Goal: Transaction & Acquisition: Purchase product/service

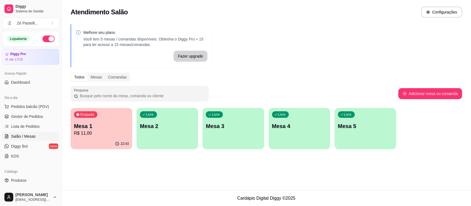
scroll to position [14, 0]
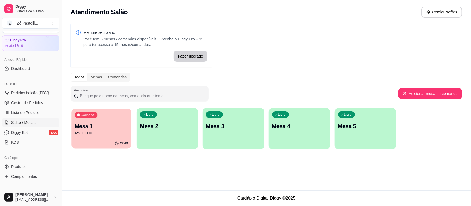
click at [125, 132] on p "R$ 11,00" at bounding box center [101, 133] width 53 height 6
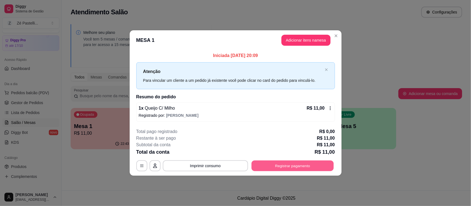
click at [290, 165] on button "Registrar pagamento" at bounding box center [292, 166] width 82 height 11
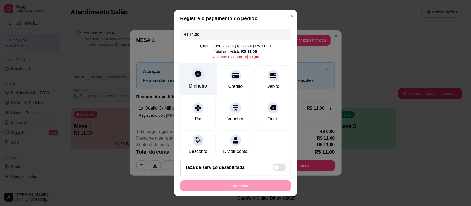
click at [190, 81] on div "Dinheiro" at bounding box center [197, 79] width 39 height 32
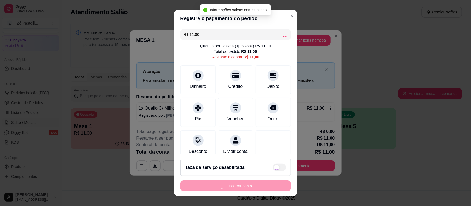
type input "R$ 0,00"
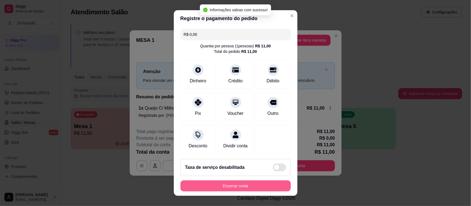
click at [231, 188] on button "Encerrar conta" at bounding box center [235, 186] width 110 height 11
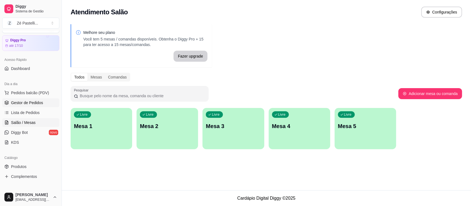
click at [23, 101] on span "Gestor de Pedidos" at bounding box center [27, 103] width 32 height 6
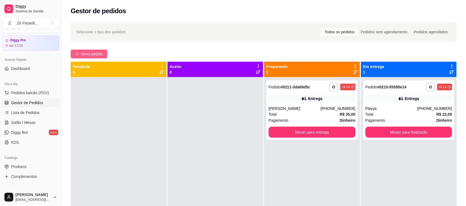
click at [91, 53] on span "Novo pedido" at bounding box center [92, 54] width 22 height 6
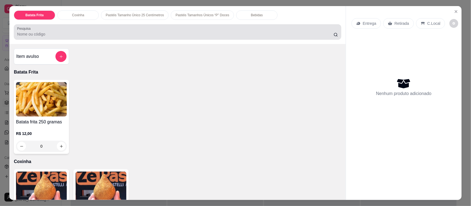
click at [53, 33] on input "Pesquisa" at bounding box center [175, 34] width 316 height 6
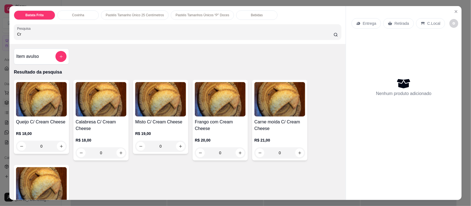
type input "C"
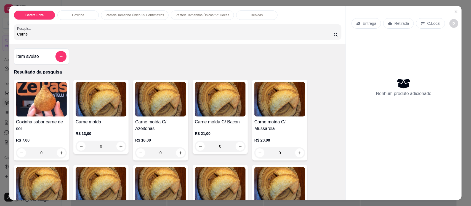
type input "Carne"
click at [227, 101] on img at bounding box center [220, 99] width 51 height 34
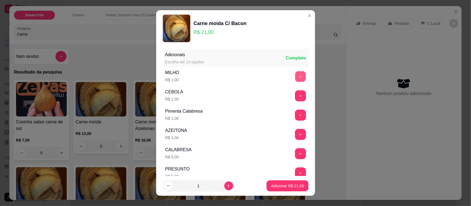
click at [295, 77] on button "+" at bounding box center [300, 76] width 11 height 11
click at [295, 136] on button "+" at bounding box center [300, 134] width 11 height 11
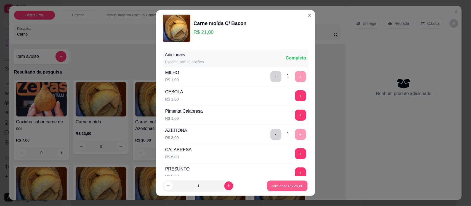
click at [280, 186] on p "Adicionar R$ 25,00" at bounding box center [287, 185] width 32 height 5
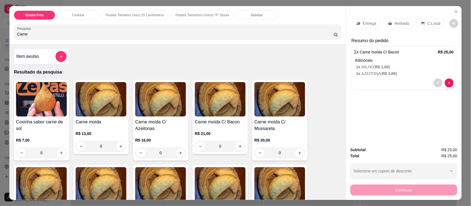
click at [251, 16] on p "Bebidas" at bounding box center [257, 15] width 12 height 4
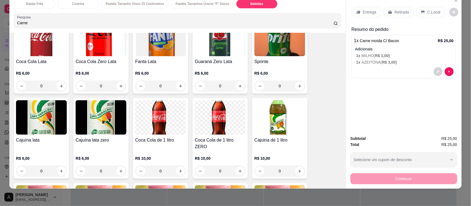
scroll to position [1353, 0]
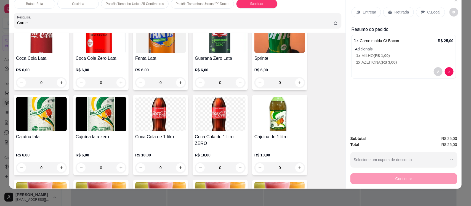
click at [117, 6] on p "Pastéis Tamanho Único 25 Centímetros" at bounding box center [135, 4] width 58 height 4
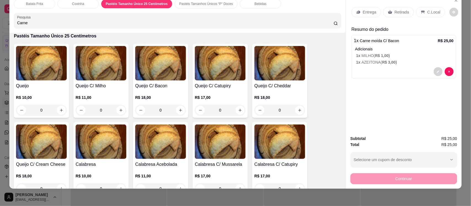
click at [72, 3] on p "Coxinha" at bounding box center [78, 4] width 12 height 4
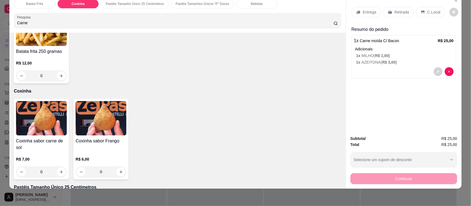
scroll to position [285, 0]
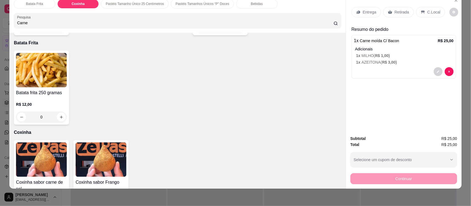
click at [251, 6] on p "Bebidas" at bounding box center [257, 4] width 12 height 4
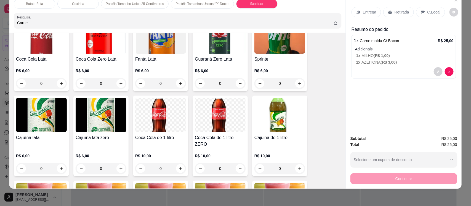
scroll to position [1367, 0]
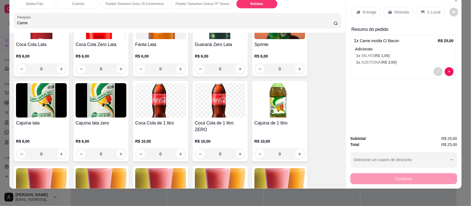
click at [271, 117] on img at bounding box center [279, 100] width 51 height 34
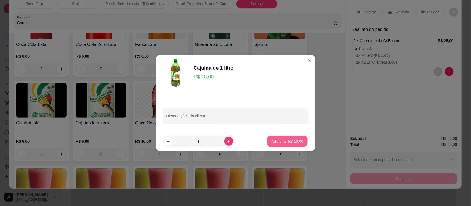
click at [284, 141] on p "Adicionar R$ 10,00" at bounding box center [287, 141] width 32 height 5
type input "1"
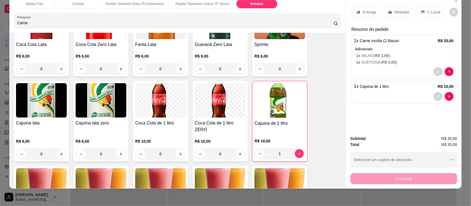
click at [34, 2] on p "Batata Frita" at bounding box center [34, 4] width 17 height 4
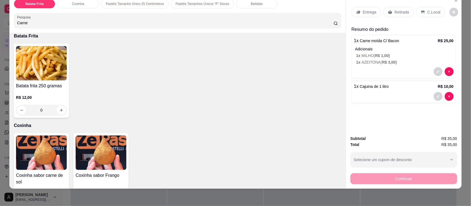
click at [60, 109] on div "0" at bounding box center [41, 110] width 51 height 11
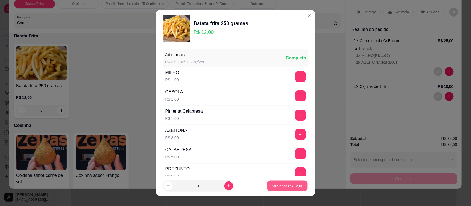
click at [279, 188] on p "Adicionar R$ 12,00" at bounding box center [287, 185] width 32 height 5
type input "1"
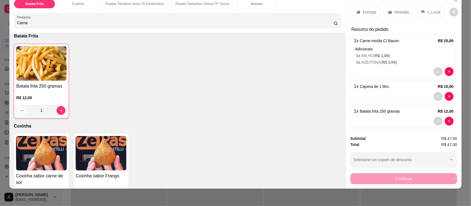
click at [390, 10] on div "Retirada" at bounding box center [398, 12] width 31 height 10
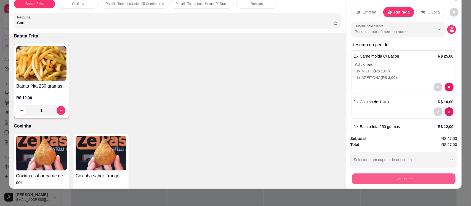
click at [412, 180] on button "Continuar" at bounding box center [403, 178] width 103 height 11
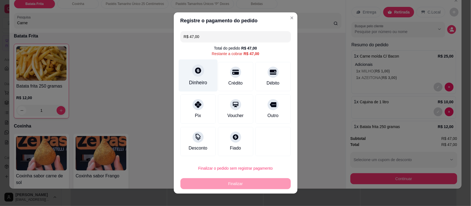
click at [195, 79] on div "Dinheiro" at bounding box center [197, 76] width 39 height 32
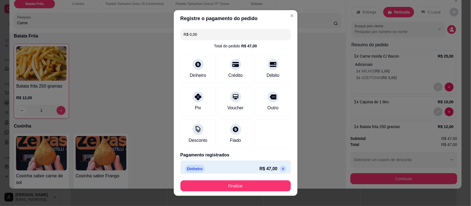
type input "R$ 0,00"
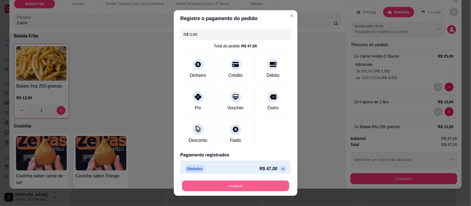
click at [248, 186] on button "Finalizar" at bounding box center [235, 186] width 107 height 11
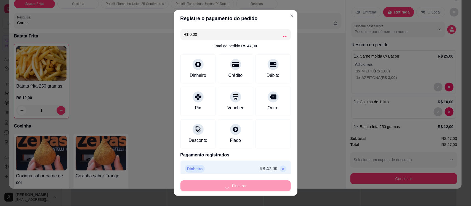
type input "0"
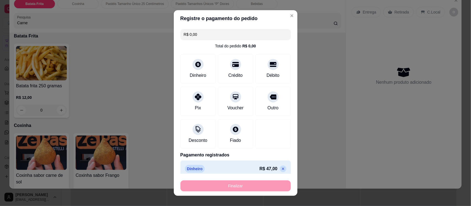
type input "-R$ 47,00"
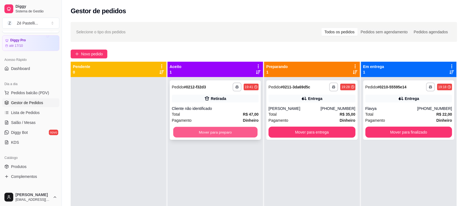
click at [228, 133] on button "Mover para preparo" at bounding box center [215, 132] width 84 height 11
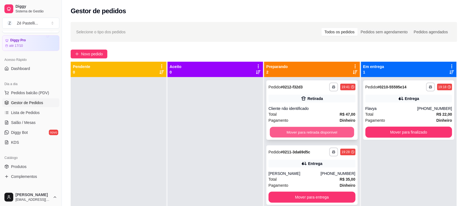
click at [331, 135] on button "Mover para retirada disponível" at bounding box center [312, 132] width 84 height 11
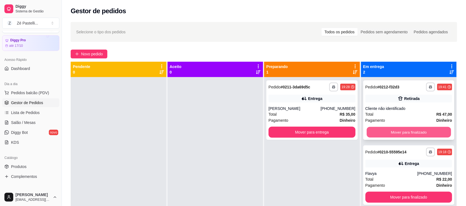
click at [401, 135] on button "Mover para finalizado" at bounding box center [408, 132] width 84 height 11
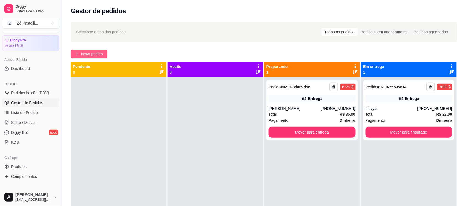
click at [90, 51] on span "Novo pedido" at bounding box center [92, 54] width 22 height 6
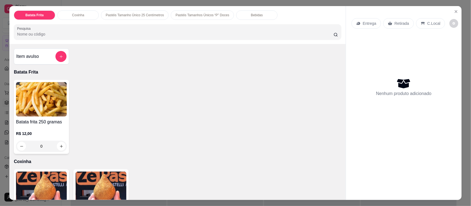
click at [86, 33] on input "Pesquisa" at bounding box center [175, 34] width 316 height 6
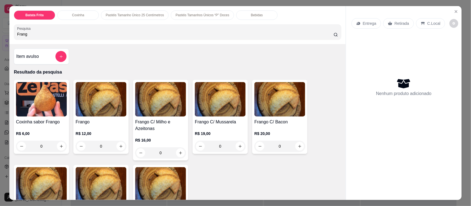
type input "Frang"
click at [117, 146] on div "0" at bounding box center [101, 146] width 51 height 11
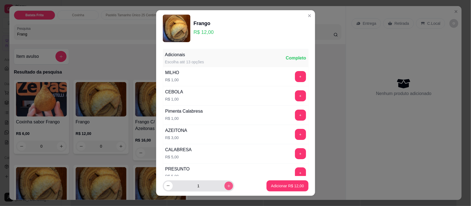
click at [226, 186] on icon "increase-product-quantity" at bounding box center [228, 186] width 4 height 4
type input "2"
click at [284, 186] on p "Adicionar R$ 24,00" at bounding box center [287, 185] width 32 height 5
type input "2"
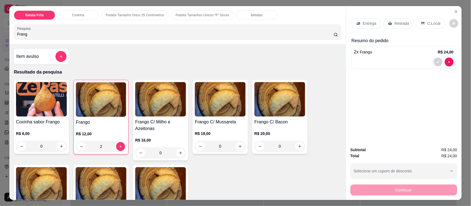
click at [131, 32] on input "Frang" at bounding box center [175, 34] width 316 height 6
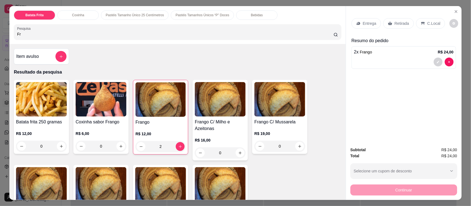
type input "F"
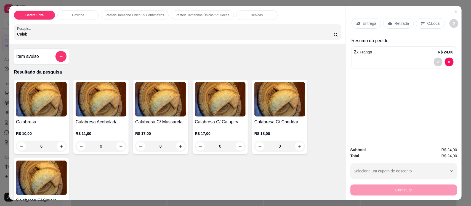
type input "Calab"
click at [40, 125] on h4 "Calabresa" at bounding box center [41, 122] width 51 height 7
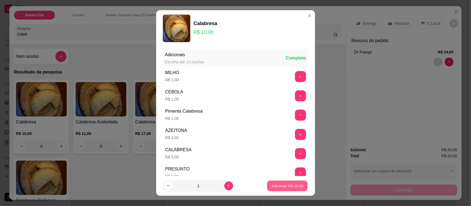
click at [271, 185] on p "Adicionar R$ 10,00" at bounding box center [287, 185] width 32 height 5
type input "1"
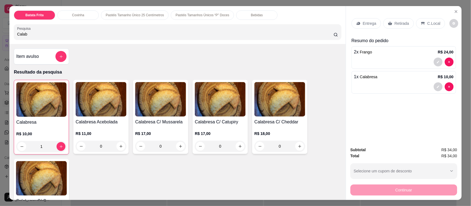
click at [363, 24] on p "Entrega" at bounding box center [370, 24] width 14 height 6
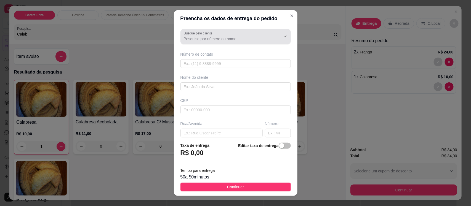
click at [210, 39] on input "Busque pelo cliente" at bounding box center [228, 39] width 88 height 6
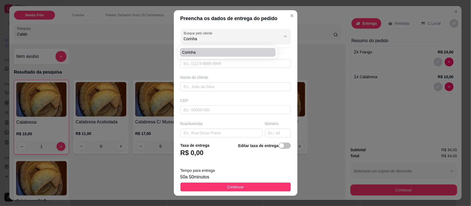
click at [211, 52] on span "Corinha" at bounding box center [225, 53] width 86 height 6
type input "Corinha"
type input "8899844922"
type input "Corinha"
type input "63200000"
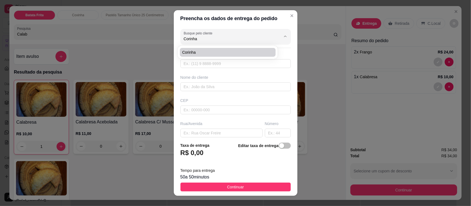
type input "Av. Coronel [PERSON_NAME]"
type input "26"
type input "Centro"
type input "Missão Velha"
type input "[PERSON_NAME] a delegacia"
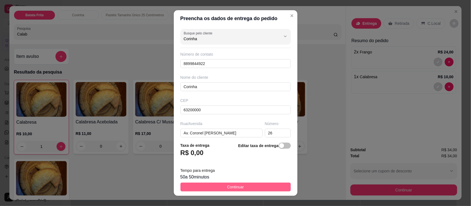
type input "Corinha"
click at [245, 185] on button "Continuar" at bounding box center [235, 187] width 110 height 9
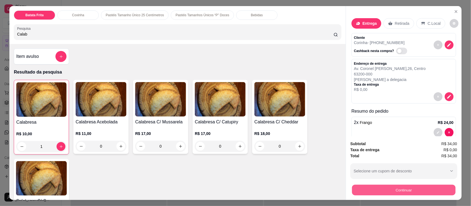
click at [370, 192] on button "Continuar" at bounding box center [403, 190] width 103 height 11
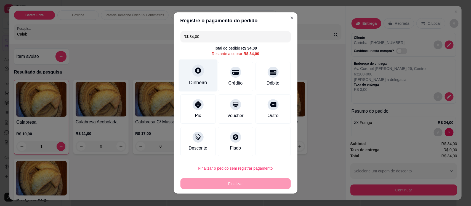
click at [192, 77] on div "Dinheiro" at bounding box center [197, 76] width 39 height 32
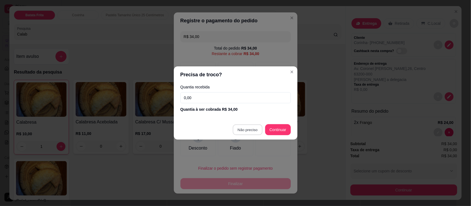
type input "R$ 0,00"
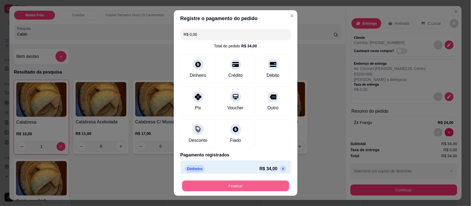
click at [226, 184] on button "Finalizar" at bounding box center [235, 186] width 107 height 11
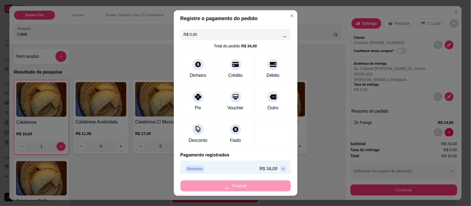
type input "0"
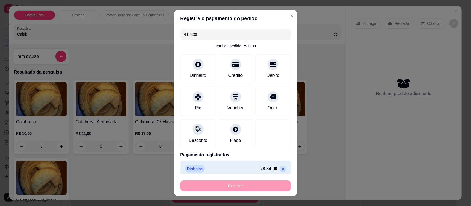
type input "-R$ 34,00"
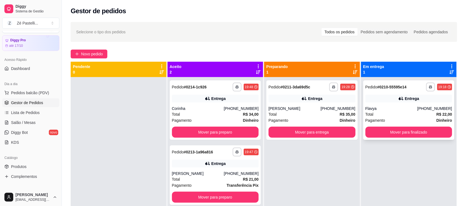
click at [399, 112] on div "Total R$ 22,00" at bounding box center [408, 114] width 87 height 6
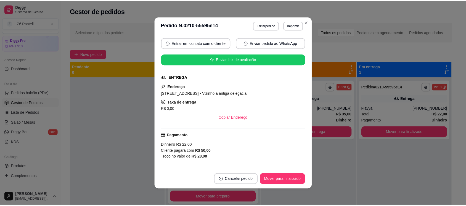
scroll to position [97, 0]
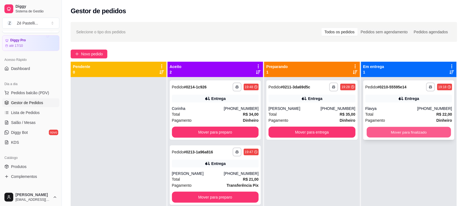
click at [379, 130] on button "Mover para finalizado" at bounding box center [408, 132] width 84 height 11
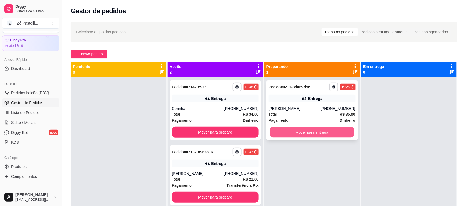
click at [314, 136] on button "Mover para entrega" at bounding box center [312, 132] width 84 height 11
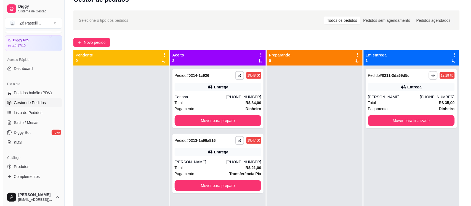
scroll to position [0, 0]
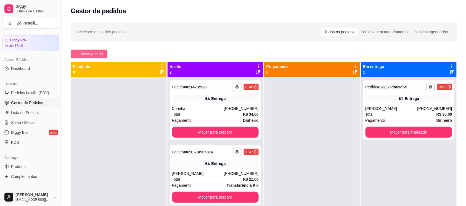
click at [91, 56] on span "Novo pedido" at bounding box center [92, 54] width 22 height 6
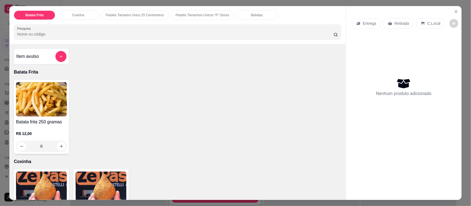
click at [359, 23] on div "Entrega" at bounding box center [366, 23] width 30 height 10
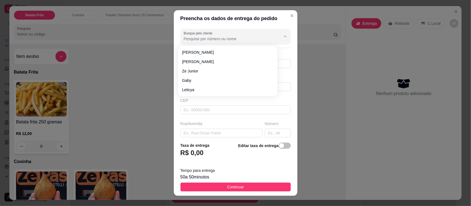
click at [204, 39] on input "Busque pelo cliente" at bounding box center [228, 39] width 88 height 6
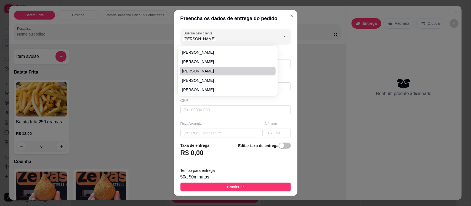
click at [209, 73] on span "[PERSON_NAME]" at bounding box center [225, 71] width 86 height 6
type input "[PERSON_NAME]"
type input "8899397785"
type input "[PERSON_NAME]"
type input "63200000"
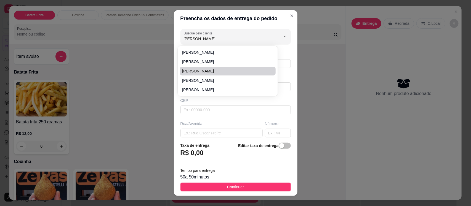
type input "[PERSON_NAME]"
type input "266"
type input "Centro"
type input "Missão Velha"
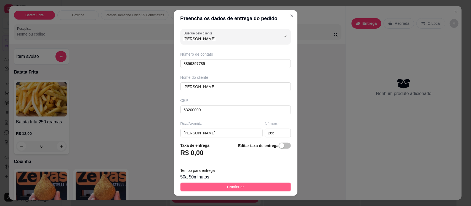
type input "[PERSON_NAME]"
click at [241, 188] on button "Continuar" at bounding box center [235, 187] width 110 height 9
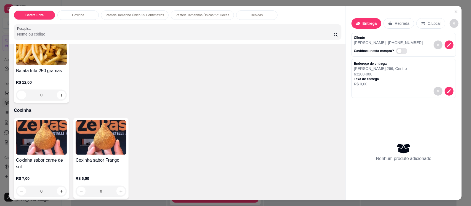
scroll to position [83, 0]
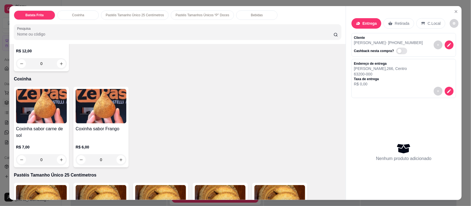
click at [106, 158] on input "0" at bounding box center [100, 159] width 31 height 11
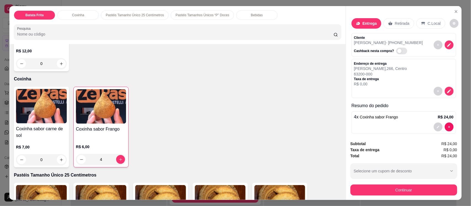
type input "4"
click at [239, 15] on div "Bebidas" at bounding box center [256, 14] width 41 height 9
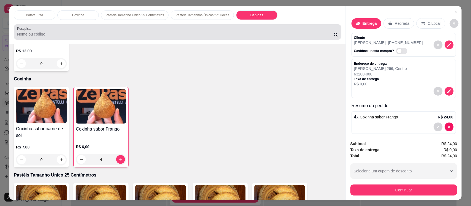
scroll to position [11, 0]
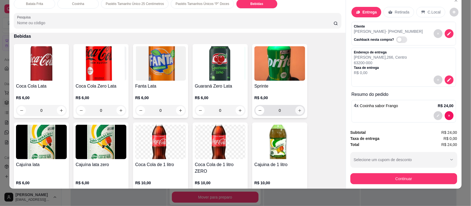
click at [298, 110] on icon "increase-product-quantity" at bounding box center [300, 111] width 4 height 4
type input "1"
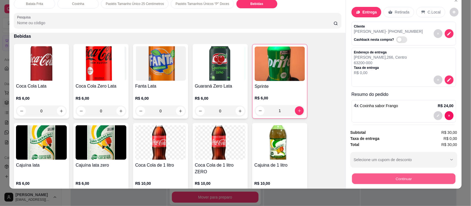
click at [406, 177] on button "Continuar" at bounding box center [403, 178] width 103 height 11
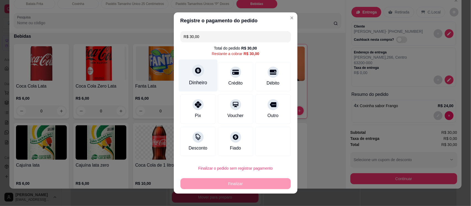
click at [194, 74] on icon at bounding box center [197, 70] width 7 height 7
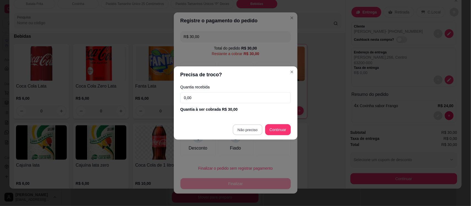
type input "R$ 0,00"
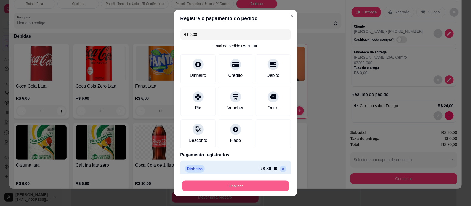
click at [246, 184] on button "Finalizar" at bounding box center [235, 186] width 107 height 11
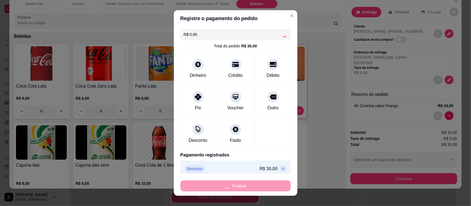
type input "0"
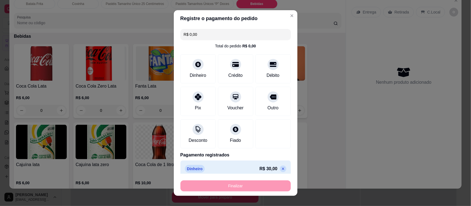
type input "-R$ 30,00"
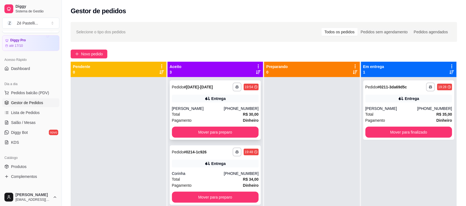
click at [209, 110] on div "[PERSON_NAME]" at bounding box center [198, 109] width 52 height 6
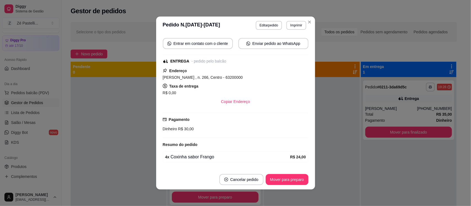
scroll to position [86, 0]
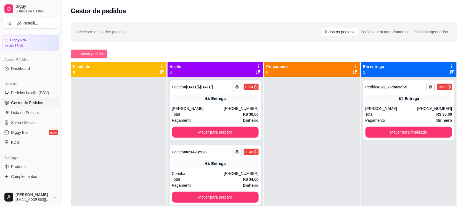
click at [89, 55] on span "Novo pedido" at bounding box center [92, 54] width 22 height 6
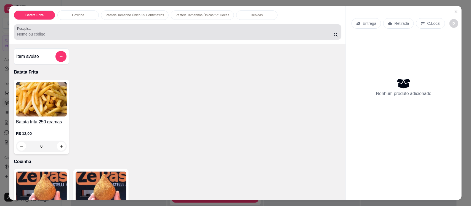
click at [48, 31] on div at bounding box center [177, 31] width 321 height 11
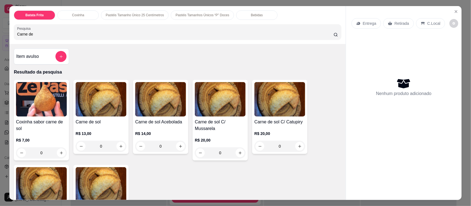
type input "Carne de"
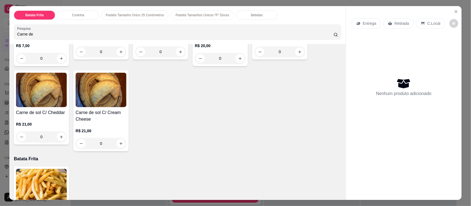
scroll to position [97, 0]
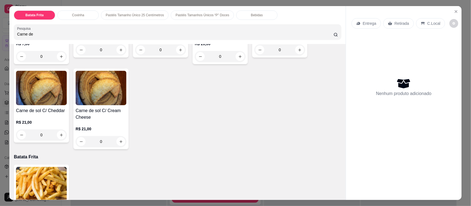
click at [103, 92] on img at bounding box center [101, 88] width 51 height 34
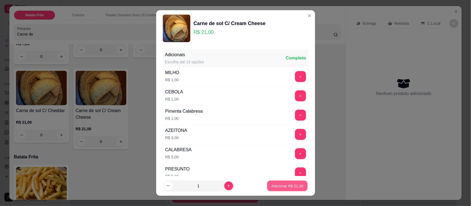
click at [278, 183] on button "Adicionar R$ 21,00" at bounding box center [287, 186] width 41 height 11
type input "1"
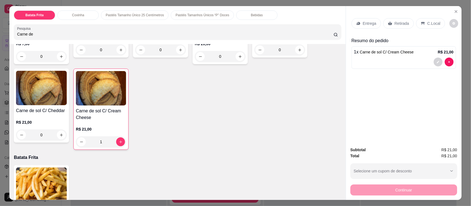
click at [237, 17] on div "Bebidas" at bounding box center [256, 14] width 41 height 9
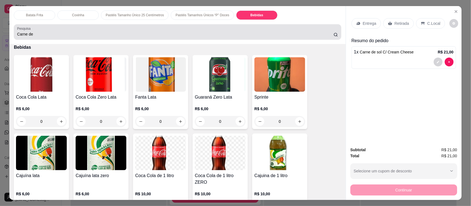
scroll to position [11, 0]
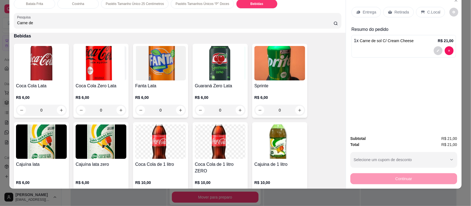
click at [93, 64] on img at bounding box center [101, 63] width 51 height 34
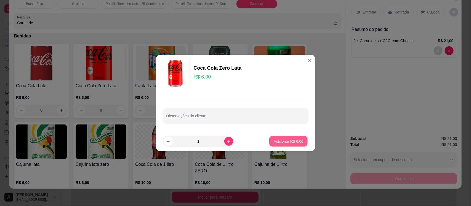
click at [288, 140] on p "Adicionar R$ 6,00" at bounding box center [289, 141] width 30 height 5
type input "1"
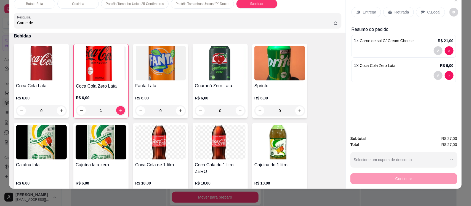
click at [364, 12] on p "Entrega" at bounding box center [370, 12] width 14 height 6
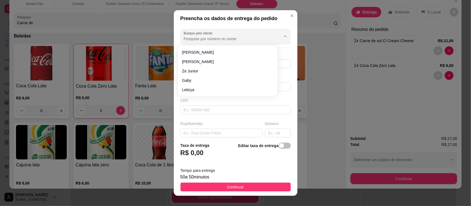
click at [213, 38] on input "Busque pelo cliente" at bounding box center [228, 39] width 88 height 6
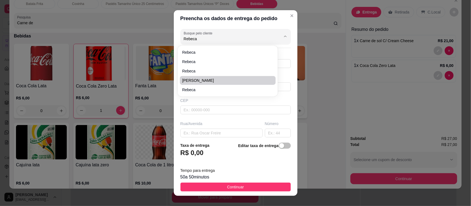
click at [224, 81] on span "[PERSON_NAME]" at bounding box center [225, 81] width 86 height 6
type input "[PERSON_NAME]"
type input "88997965827"
type input "[PERSON_NAME]"
type input "63200000"
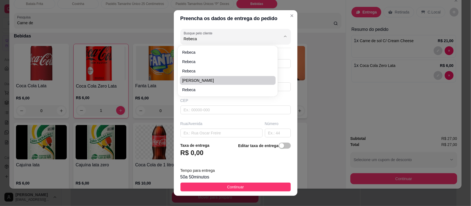
type input "[GEOGRAPHIC_DATA]"
type input "358"
type input "Centro"
type input "Missão Velha"
type input "Casa de Robenio e [GEOGRAPHIC_DATA]"
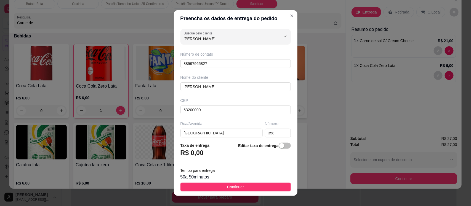
type input "[PERSON_NAME]"
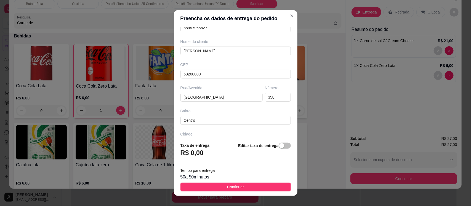
scroll to position [75, 0]
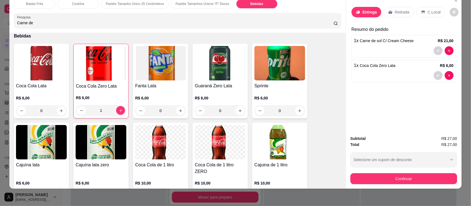
click at [363, 9] on div "Entrega" at bounding box center [366, 12] width 30 height 10
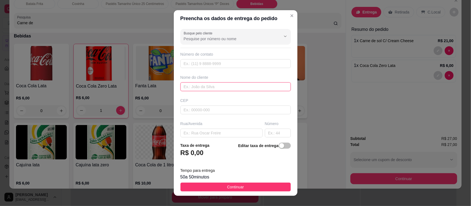
click at [198, 87] on input "text" at bounding box center [235, 86] width 110 height 9
type input "[PERSON_NAME]"
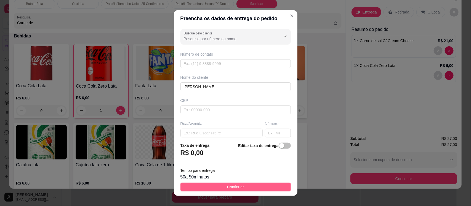
click at [220, 188] on button "Continuar" at bounding box center [235, 187] width 110 height 9
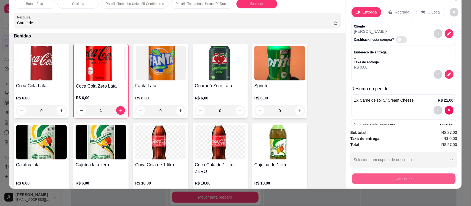
click at [385, 177] on button "Continuar" at bounding box center [403, 178] width 103 height 11
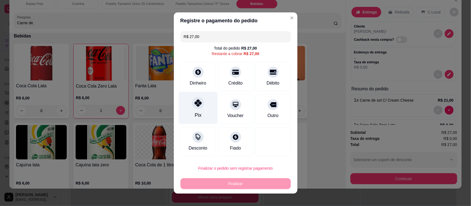
click at [186, 108] on div "Pix" at bounding box center [197, 108] width 39 height 32
type input "R$ 0,00"
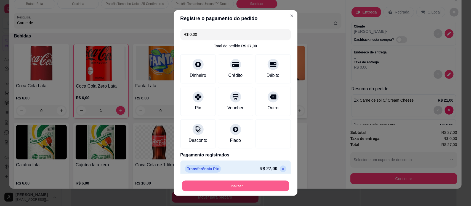
click at [229, 186] on button "Finalizar" at bounding box center [235, 186] width 107 height 11
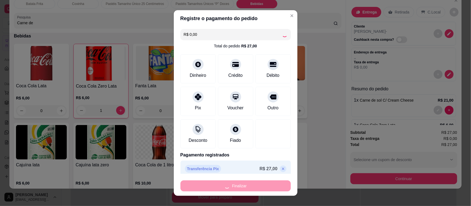
type input "0"
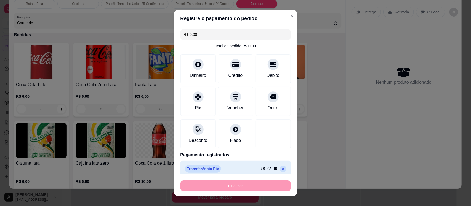
type input "-R$ 27,00"
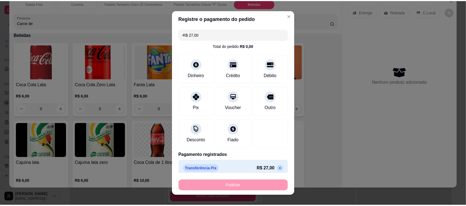
scroll to position [1240, 0]
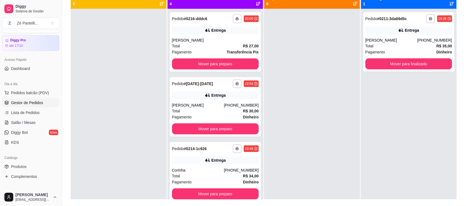
scroll to position [69, 0]
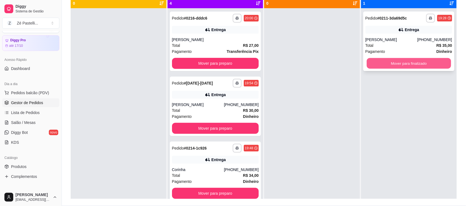
click at [407, 69] on button "Mover para finalizado" at bounding box center [408, 63] width 84 height 11
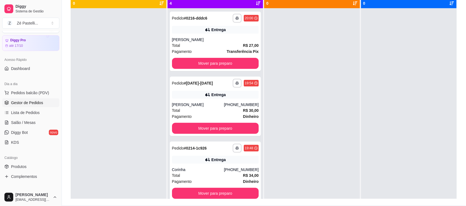
scroll to position [59, 0]
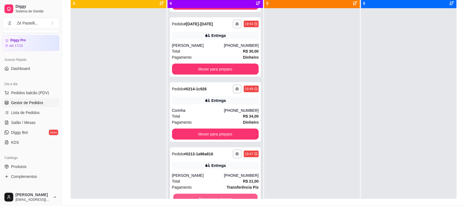
click at [221, 197] on button "Mover para preparo" at bounding box center [215, 199] width 84 height 11
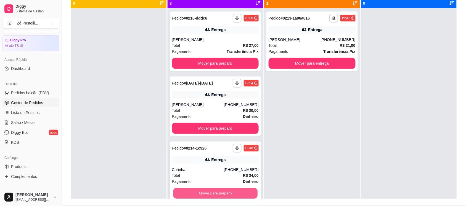
click at [220, 191] on button "Mover para preparo" at bounding box center [215, 193] width 84 height 11
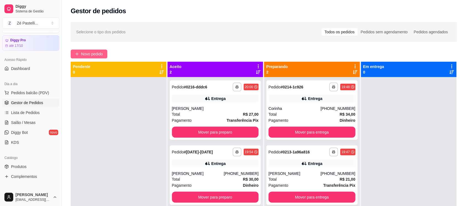
click at [97, 53] on span "Novo pedido" at bounding box center [92, 54] width 22 height 6
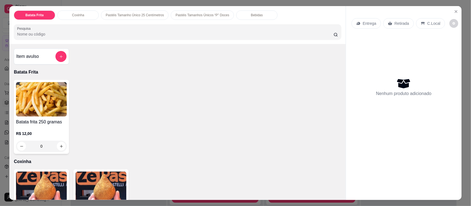
click at [365, 23] on p "Entrega" at bounding box center [370, 24] width 14 height 6
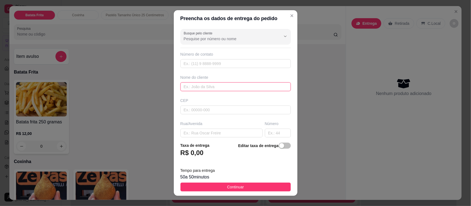
click at [215, 89] on input "text" at bounding box center [235, 86] width 110 height 9
type input "Vanusa"
click at [212, 133] on input "text" at bounding box center [221, 133] width 82 height 9
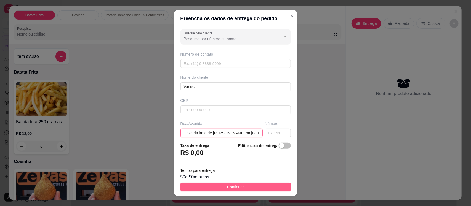
type input "Casa da irma de [PERSON_NAME] na [GEOGRAPHIC_DATA]"
click at [221, 186] on button "Continuar" at bounding box center [235, 187] width 110 height 9
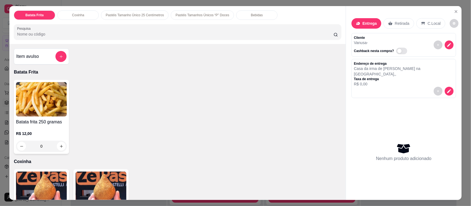
click at [33, 186] on img at bounding box center [41, 189] width 51 height 34
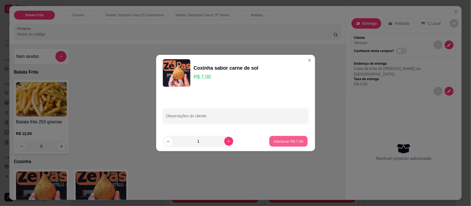
click at [285, 142] on p "Adicionar R$ 7,00" at bounding box center [289, 141] width 30 height 5
type input "1"
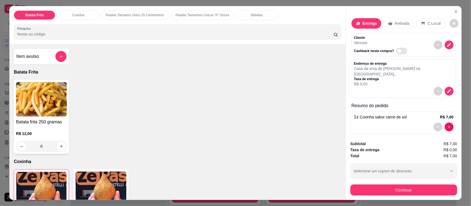
click at [103, 181] on img at bounding box center [101, 189] width 51 height 34
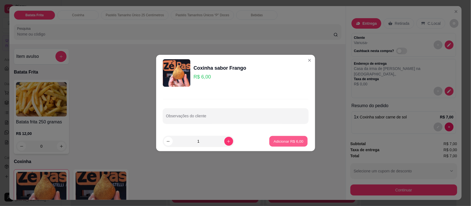
click at [286, 141] on p "Adicionar R$ 6,00" at bounding box center [289, 141] width 30 height 5
type input "1"
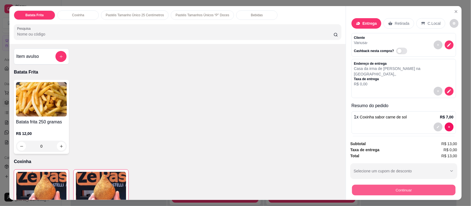
click at [382, 189] on button "Continuar" at bounding box center [403, 190] width 103 height 11
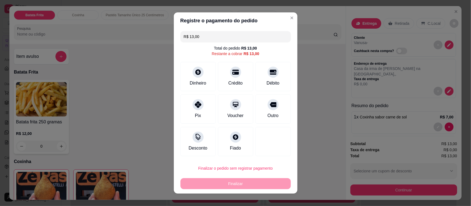
click at [206, 37] on input "R$ 13,00" at bounding box center [236, 36] width 104 height 11
click at [195, 105] on icon at bounding box center [197, 103] width 7 height 7
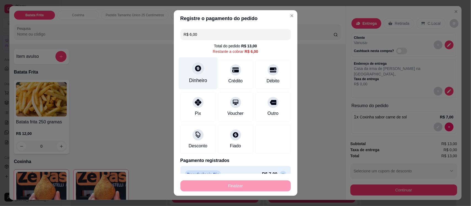
click at [194, 77] on div "Dinheiro" at bounding box center [198, 80] width 18 height 7
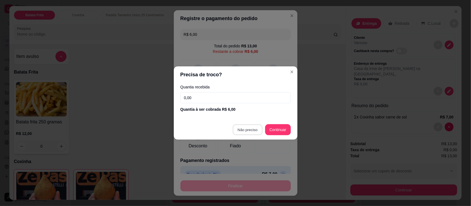
type input "R$ 0,00"
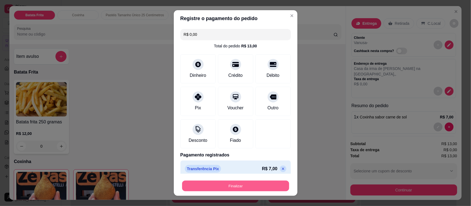
click at [255, 187] on button "Finalizar" at bounding box center [235, 186] width 107 height 11
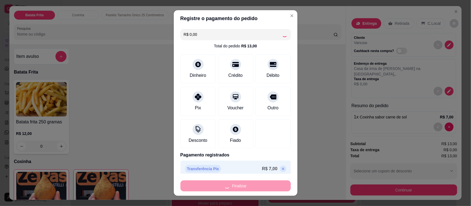
type input "0"
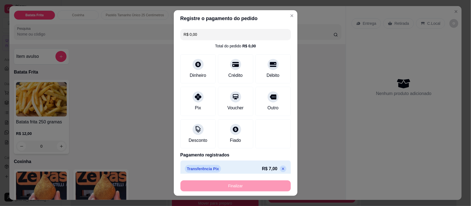
type input "-R$ 13,00"
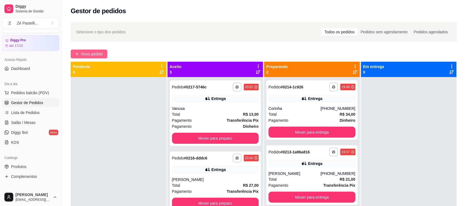
click at [88, 54] on span "Novo pedido" at bounding box center [92, 54] width 22 height 6
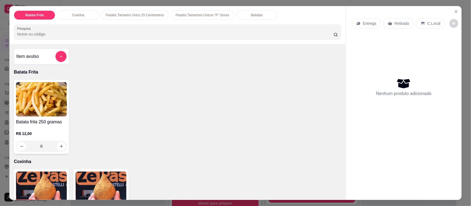
click at [91, 183] on img at bounding box center [101, 189] width 51 height 34
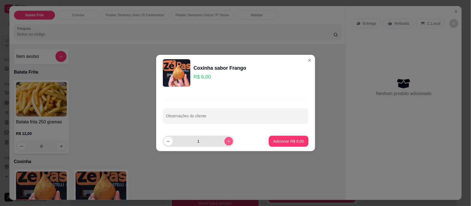
click at [226, 141] on icon "increase-product-quantity" at bounding box center [228, 142] width 4 height 4
type input "2"
click at [290, 141] on p "Adicionar R$ 12,00" at bounding box center [287, 141] width 32 height 5
type input "2"
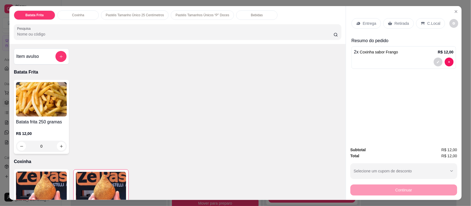
click at [254, 17] on p "Bebidas" at bounding box center [257, 15] width 12 height 4
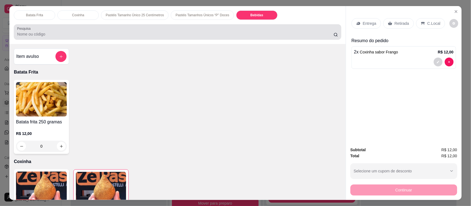
scroll to position [11, 0]
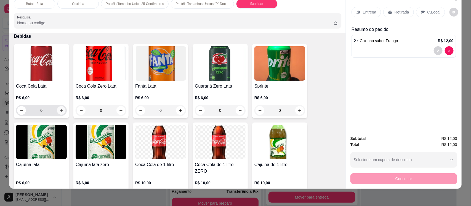
click at [59, 112] on icon "increase-product-quantity" at bounding box center [61, 111] width 4 height 4
type input "1"
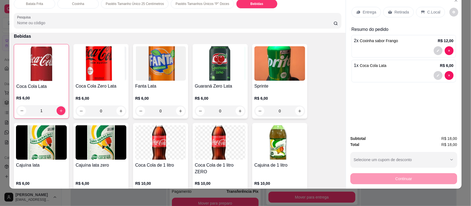
click at [363, 13] on p "Entrega" at bounding box center [370, 12] width 14 height 6
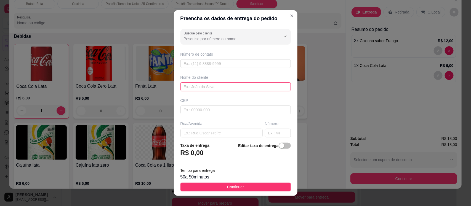
click at [199, 87] on input "text" at bounding box center [235, 86] width 110 height 9
type input "[PERSON_NAME]"
click at [205, 134] on input "text" at bounding box center [221, 133] width 82 height 9
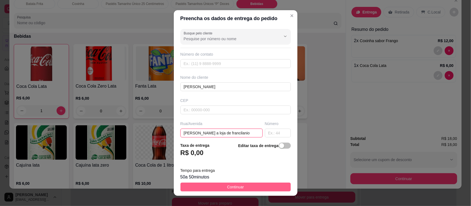
type input "[PERSON_NAME] a loja de francilanio"
click at [214, 188] on button "Continuar" at bounding box center [235, 187] width 110 height 9
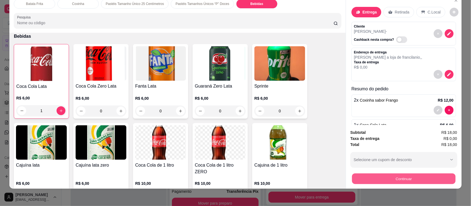
click at [380, 177] on button "Continuar" at bounding box center [403, 178] width 103 height 11
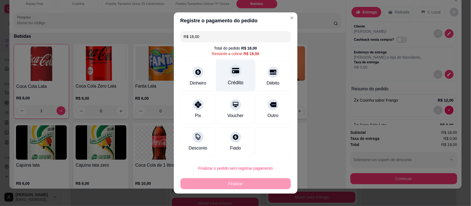
click at [233, 76] on div at bounding box center [235, 71] width 12 height 12
type input "R$ 0,00"
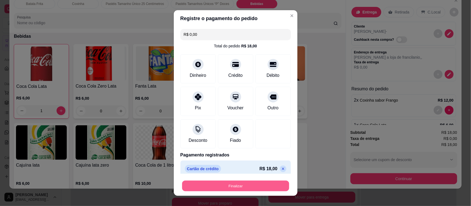
click at [254, 189] on button "Finalizar" at bounding box center [235, 186] width 107 height 11
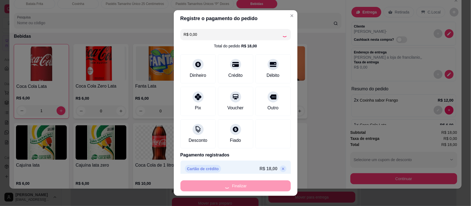
type input "0"
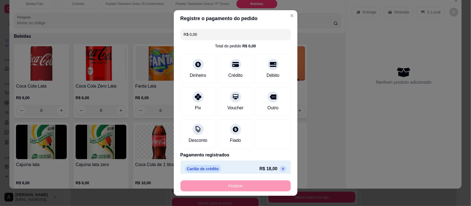
type input "-R$ 18,00"
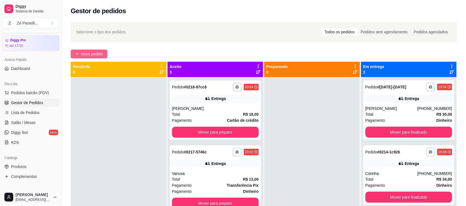
click at [88, 51] on span "Novo pedido" at bounding box center [92, 54] width 22 height 6
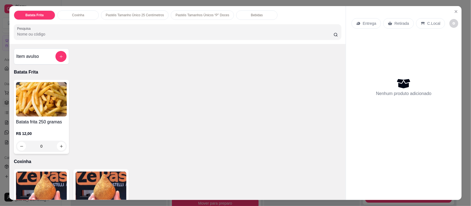
click at [50, 36] on input "Pesquisa" at bounding box center [175, 34] width 316 height 6
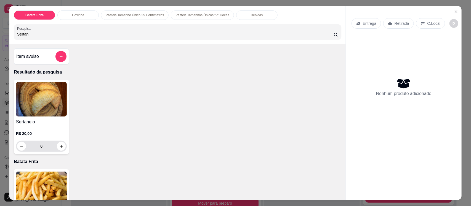
type input "Sertan"
click at [42, 146] on input "0" at bounding box center [41, 146] width 31 height 11
type input "2"
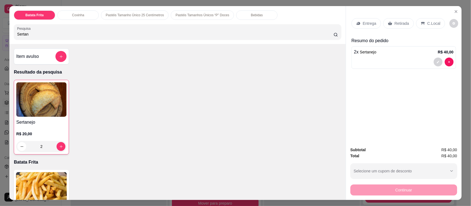
type input "2"
click at [251, 13] on p "Bebidas" at bounding box center [257, 15] width 12 height 4
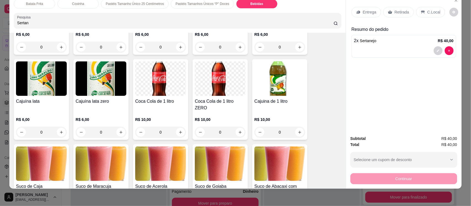
scroll to position [1260, 0]
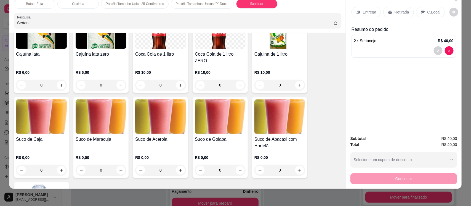
click at [224, 110] on img at bounding box center [220, 117] width 51 height 34
click at [208, 106] on img at bounding box center [220, 117] width 51 height 34
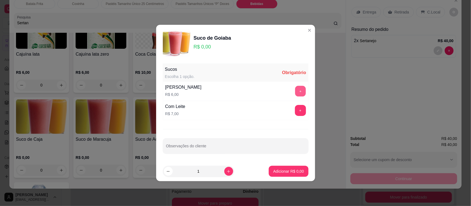
click at [297, 92] on button "+" at bounding box center [300, 91] width 11 height 11
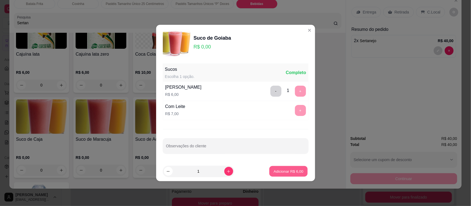
click at [287, 173] on p "Adicionar R$ 6,00" at bounding box center [289, 171] width 30 height 5
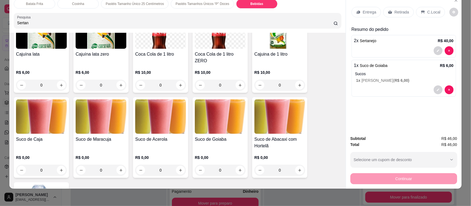
click at [363, 10] on p "Entrega" at bounding box center [370, 12] width 14 height 6
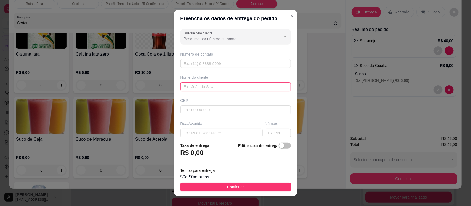
click at [195, 86] on input "text" at bounding box center [235, 86] width 110 height 9
type input "Romario esposo de [PERSON_NAME]"
click at [225, 131] on input "text" at bounding box center [221, 133] width 82 height 9
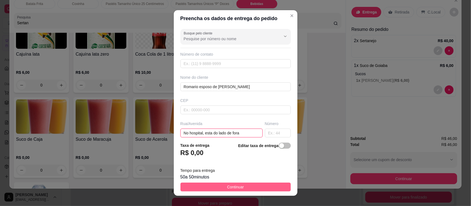
type input "No hospital, esta do lado de fora"
click at [229, 185] on span "Continuar" at bounding box center [235, 187] width 17 height 6
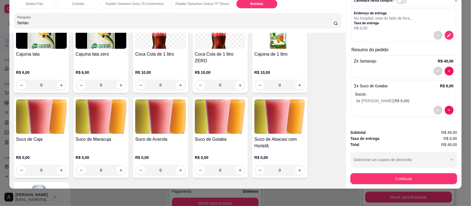
scroll to position [0, 0]
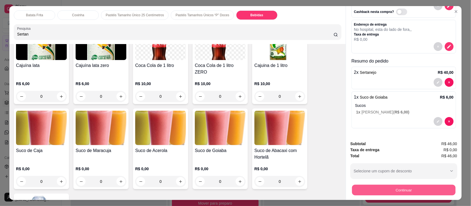
click at [422, 189] on button "Continuar" at bounding box center [403, 190] width 103 height 11
click at [400, 190] on button "Continuar" at bounding box center [403, 190] width 103 height 11
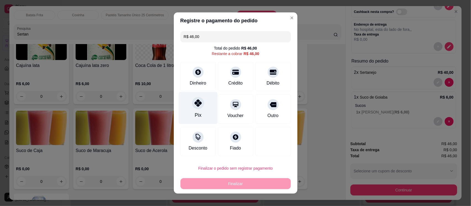
click at [196, 108] on div at bounding box center [198, 103] width 12 height 12
type input "R$ 0,00"
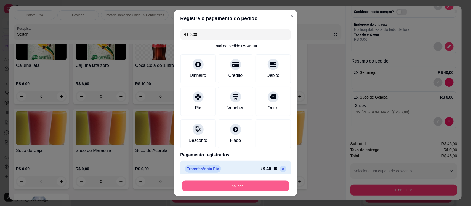
click at [239, 184] on button "Finalizar" at bounding box center [235, 186] width 107 height 11
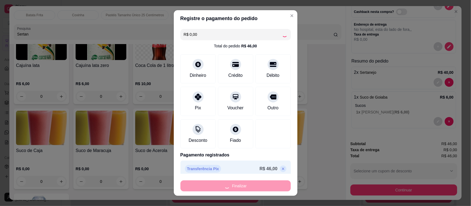
type input "0"
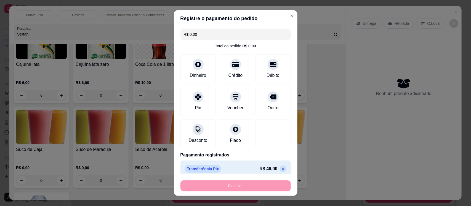
type input "-R$ 46,00"
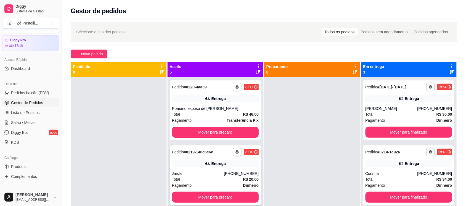
click at [212, 177] on div "Total R$ 20,00" at bounding box center [215, 180] width 87 height 6
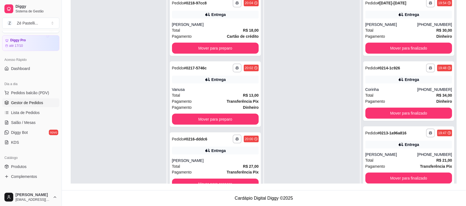
scroll to position [14, 0]
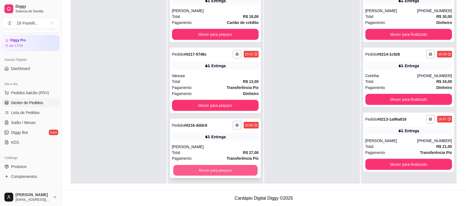
click at [214, 167] on button "Mover para preparo" at bounding box center [215, 170] width 84 height 11
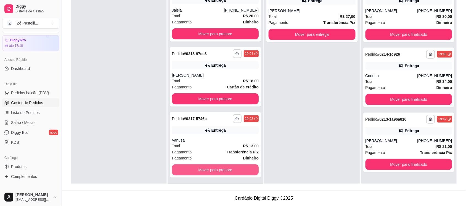
scroll to position [65, 0]
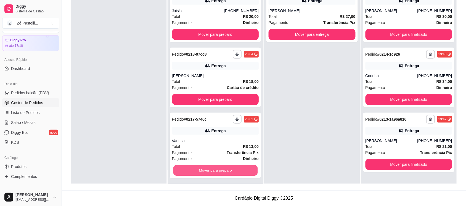
click at [214, 167] on button "Mover para preparo" at bounding box center [215, 170] width 84 height 11
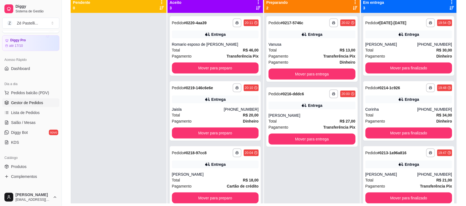
scroll to position [0, 0]
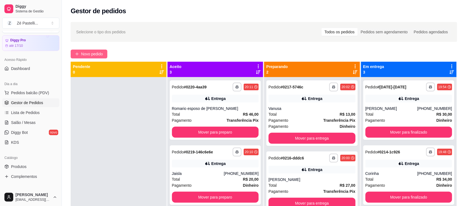
click at [83, 52] on span "Novo pedido" at bounding box center [92, 54] width 22 height 6
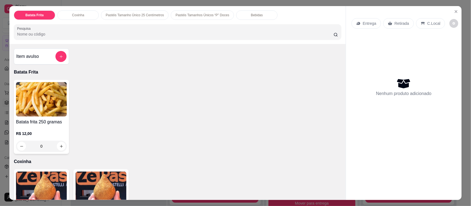
click at [36, 34] on input "Pesquisa" at bounding box center [175, 34] width 316 height 6
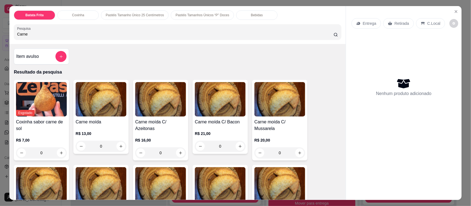
type input "Carne"
click at [93, 115] on img at bounding box center [101, 99] width 51 height 34
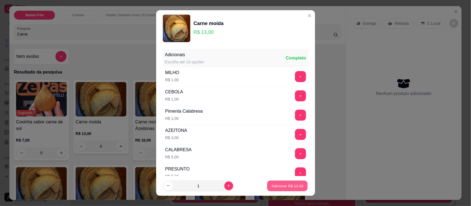
click at [278, 186] on p "Adicionar R$ 13,00" at bounding box center [287, 185] width 32 height 5
type input "1"
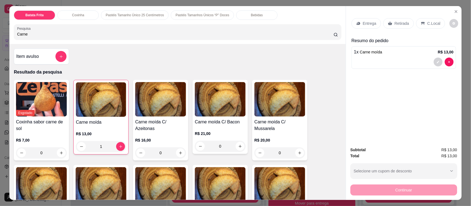
click at [397, 24] on p "Retirada" at bounding box center [401, 24] width 15 height 6
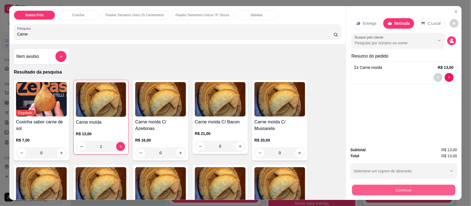
click at [417, 191] on button "Continuar" at bounding box center [403, 190] width 103 height 11
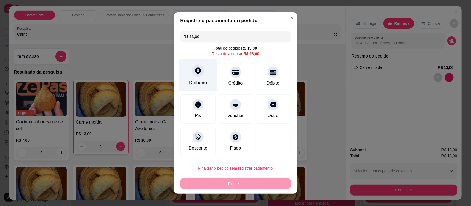
click at [195, 73] on icon at bounding box center [198, 71] width 6 height 6
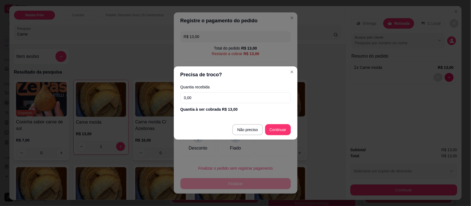
click at [202, 95] on input "0,00" at bounding box center [235, 97] width 110 height 11
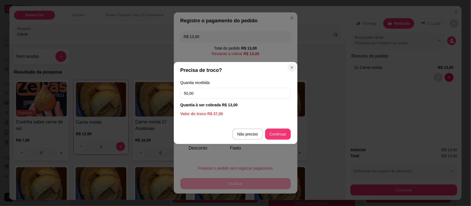
type input "50,00"
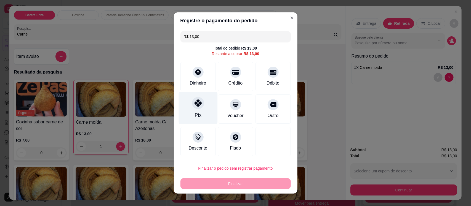
click at [192, 106] on div at bounding box center [198, 103] width 12 height 12
type input "R$ 0,00"
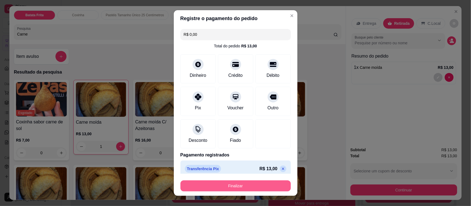
click at [223, 186] on button "Finalizar" at bounding box center [235, 186] width 110 height 11
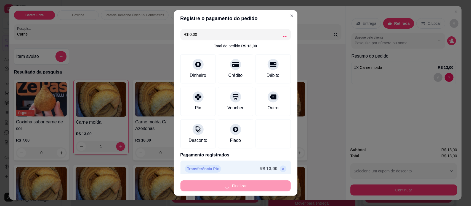
type input "0"
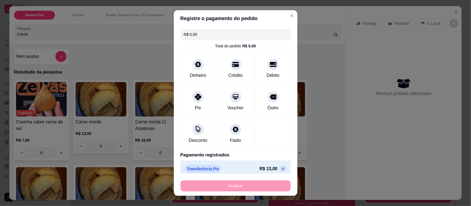
type input "-R$ 13,00"
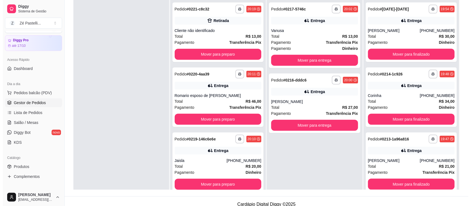
scroll to position [84, 0]
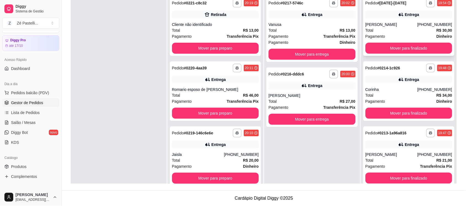
click at [399, 31] on div "Total R$ 30,00" at bounding box center [408, 30] width 87 height 6
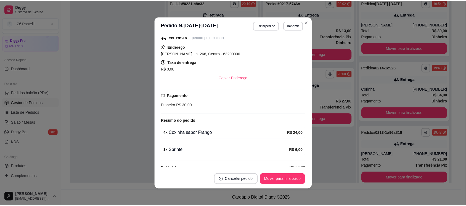
scroll to position [86, 0]
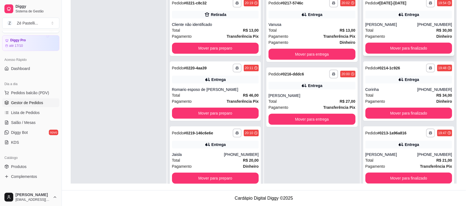
click at [399, 42] on div "**********" at bounding box center [408, 26] width 91 height 60
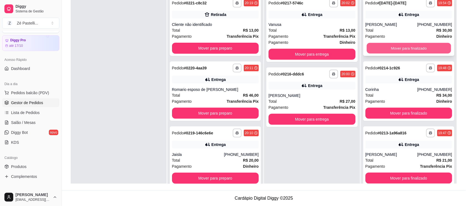
click at [403, 47] on button "Mover para finalizado" at bounding box center [408, 48] width 84 height 11
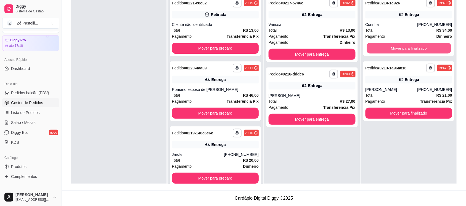
click at [403, 47] on button "Mover para finalizado" at bounding box center [408, 48] width 84 height 11
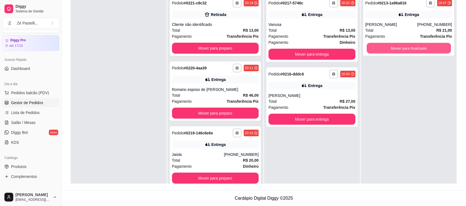
click at [403, 47] on button "Mover para finalizado" at bounding box center [408, 48] width 84 height 11
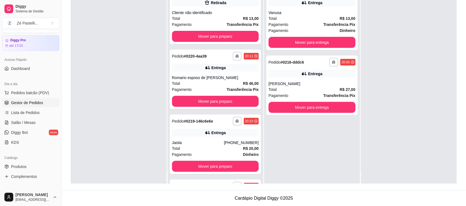
scroll to position [14, 0]
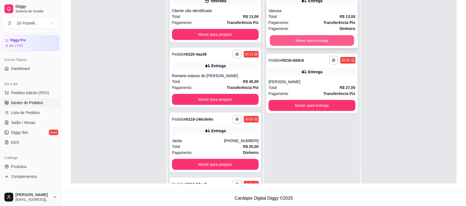
click at [300, 41] on button "Mover para entrega" at bounding box center [312, 40] width 84 height 11
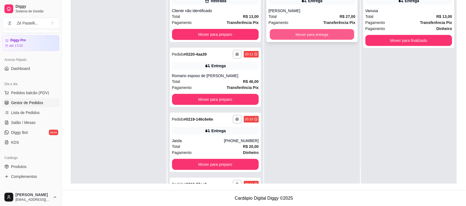
click at [299, 33] on button "Mover para entrega" at bounding box center [312, 34] width 84 height 11
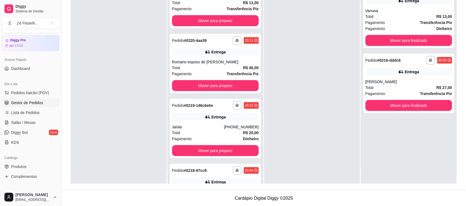
scroll to position [59, 0]
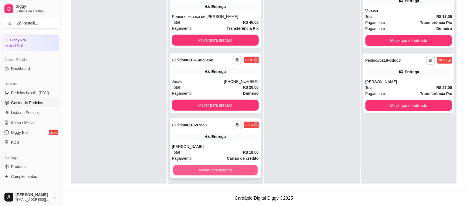
click at [234, 171] on button "Mover para preparo" at bounding box center [215, 170] width 84 height 11
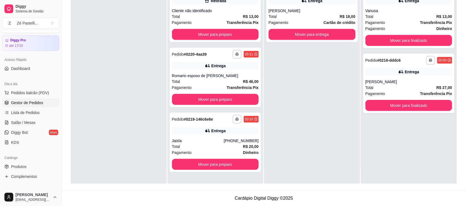
scroll to position [0, 0]
click at [314, 34] on button "Mover para entrega" at bounding box center [312, 34] width 84 height 11
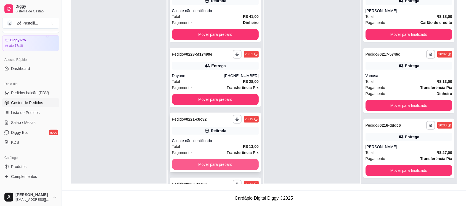
click at [217, 165] on button "Mover para preparo" at bounding box center [215, 164] width 87 height 11
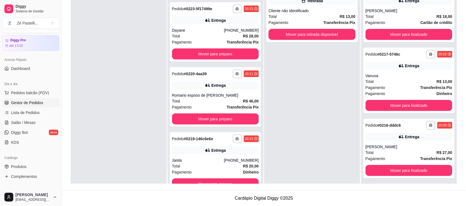
scroll to position [59, 0]
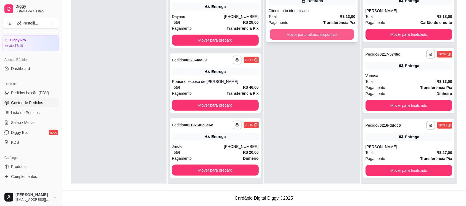
click at [329, 31] on button "Mover para retirada disponível" at bounding box center [312, 34] width 84 height 11
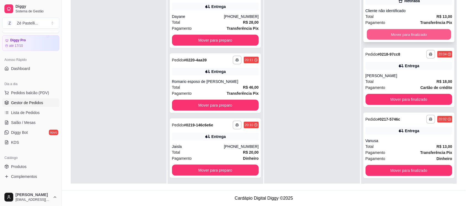
click at [402, 33] on button "Mover para finalizado" at bounding box center [408, 34] width 84 height 11
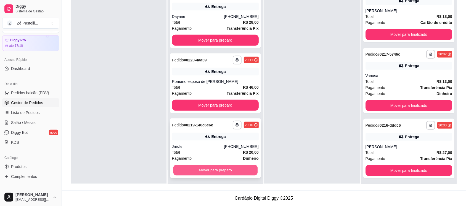
click at [224, 168] on button "Mover para preparo" at bounding box center [215, 170] width 84 height 11
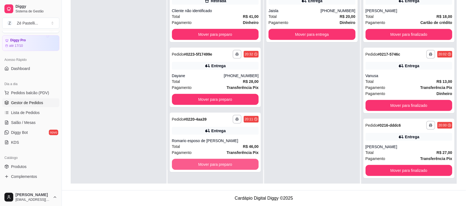
scroll to position [0, 0]
click at [223, 167] on button "Mover para preparo" at bounding box center [215, 164] width 84 height 11
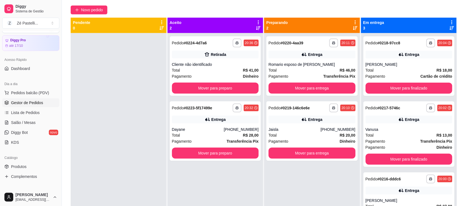
scroll to position [43, 0]
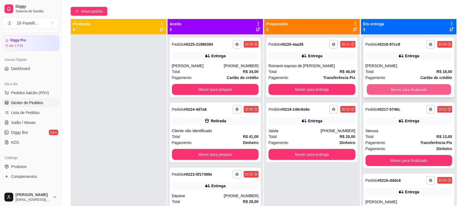
click at [415, 89] on button "Mover para finalizado" at bounding box center [408, 89] width 84 height 11
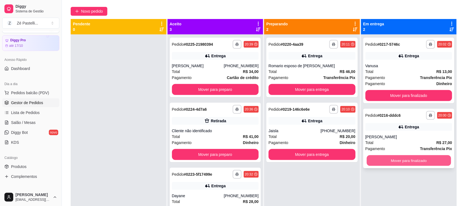
click at [423, 159] on button "Mover para finalizado" at bounding box center [408, 161] width 84 height 11
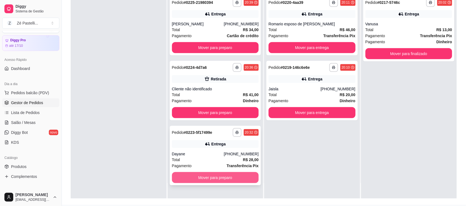
scroll to position [70, 0]
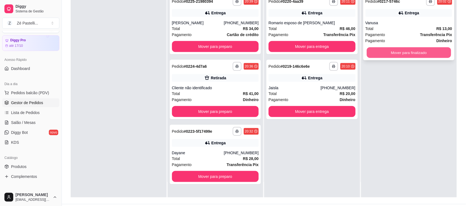
click at [395, 51] on button "Mover para finalizado" at bounding box center [408, 52] width 84 height 11
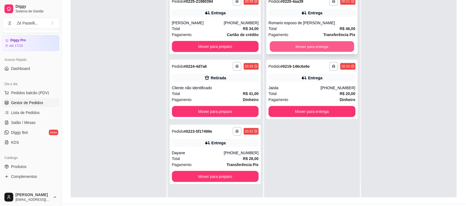
click at [327, 44] on button "Mover para entrega" at bounding box center [312, 46] width 84 height 11
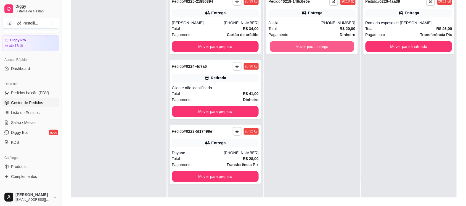
click at [327, 44] on button "Mover para entrega" at bounding box center [312, 46] width 84 height 11
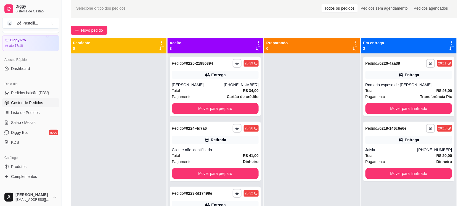
scroll to position [15, 0]
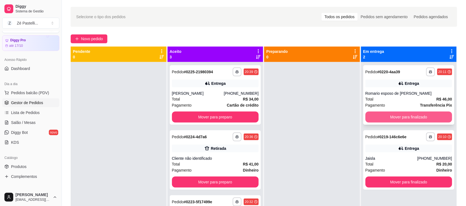
click at [382, 117] on button "Mover para finalizado" at bounding box center [408, 117] width 87 height 11
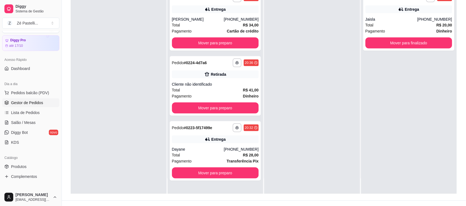
scroll to position [84, 0]
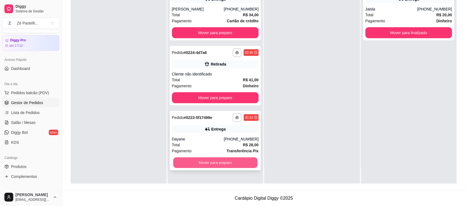
click at [223, 161] on button "Mover para preparo" at bounding box center [215, 163] width 84 height 11
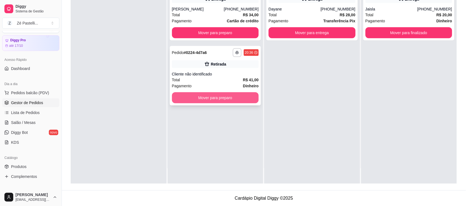
click at [232, 100] on button "Mover para preparo" at bounding box center [215, 97] width 87 height 11
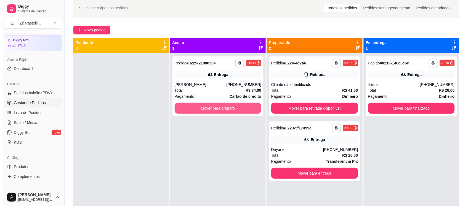
scroll to position [15, 0]
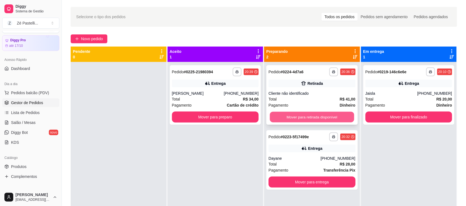
click at [325, 115] on button "Mover para retirada disponível" at bounding box center [312, 117] width 84 height 11
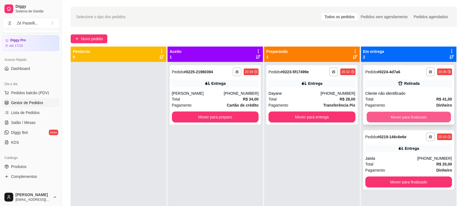
click at [392, 116] on button "Mover para finalizado" at bounding box center [408, 117] width 84 height 11
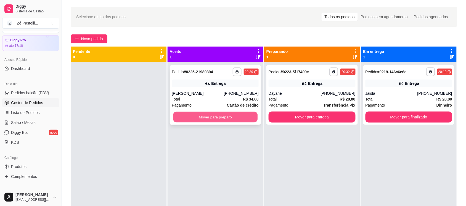
click at [219, 115] on button "Mover para preparo" at bounding box center [215, 117] width 84 height 11
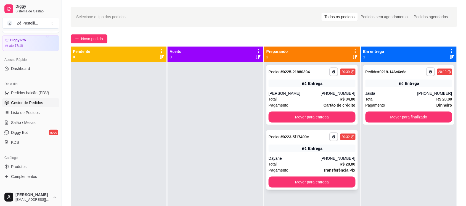
click at [312, 163] on div "Total R$ 28,00" at bounding box center [311, 164] width 87 height 6
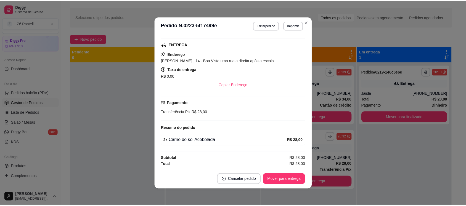
scroll to position [85, 0]
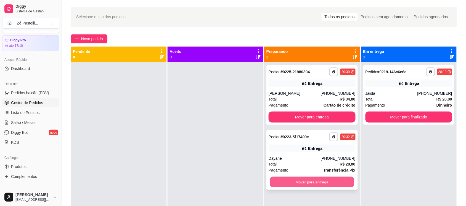
click at [301, 179] on button "Mover para entrega" at bounding box center [312, 182] width 84 height 11
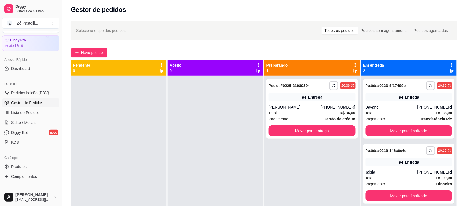
scroll to position [0, 0]
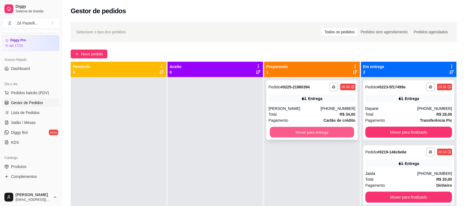
click at [317, 130] on button "Mover para entrega" at bounding box center [312, 132] width 84 height 11
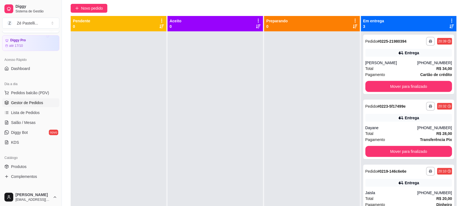
scroll to position [78, 0]
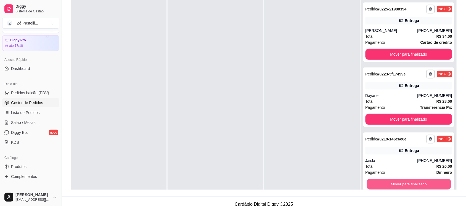
click at [410, 184] on button "Mover para finalizado" at bounding box center [408, 184] width 84 height 11
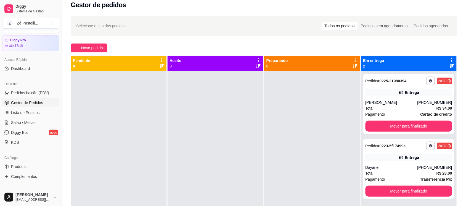
scroll to position [0, 0]
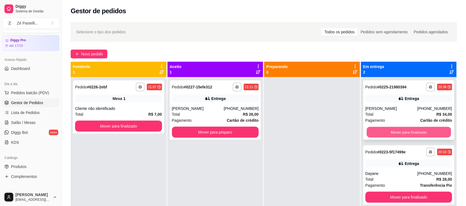
click at [410, 129] on button "Mover para finalizado" at bounding box center [408, 132] width 84 height 11
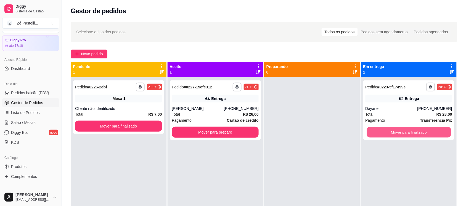
click at [410, 129] on button "Mover para finalizado" at bounding box center [408, 132] width 84 height 11
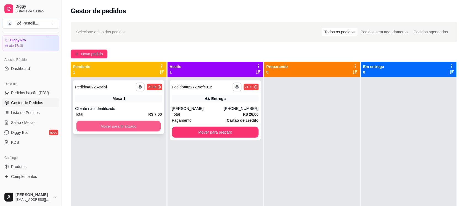
click at [135, 129] on button "Mover para finalizado" at bounding box center [118, 126] width 84 height 11
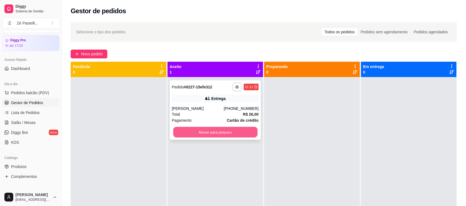
click at [214, 134] on button "Mover para preparo" at bounding box center [215, 132] width 84 height 11
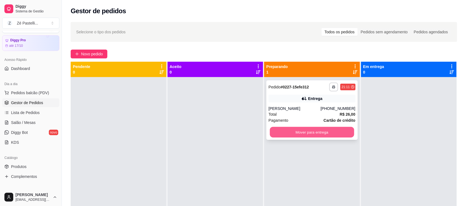
click at [304, 132] on button "Mover para entrega" at bounding box center [312, 132] width 84 height 11
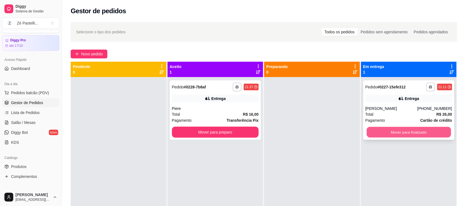
click at [411, 130] on button "Mover para finalizado" at bounding box center [408, 132] width 84 height 11
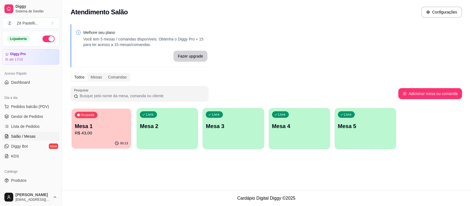
click at [108, 124] on p "Mesa 1" at bounding box center [101, 126] width 53 height 7
click at [97, 127] on p "Mesa 1" at bounding box center [101, 126] width 53 height 7
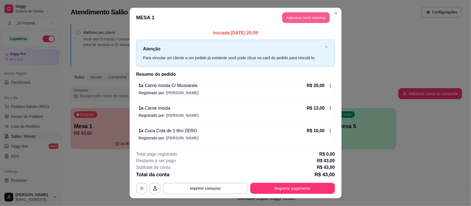
click at [303, 15] on button "Adicionar itens na mesa" at bounding box center [305, 17] width 47 height 11
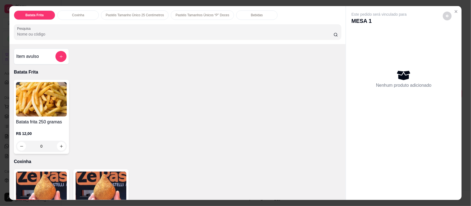
click at [196, 15] on p "Pastéis Tamanhos Únicos “P” Doces" at bounding box center [202, 15] width 54 height 4
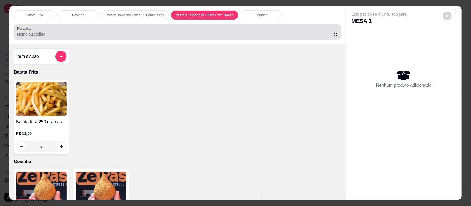
scroll to position [11, 0]
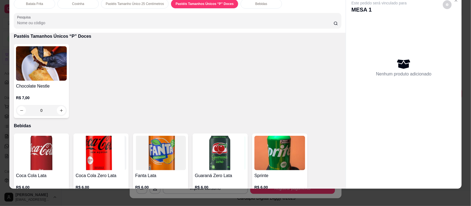
click at [34, 62] on img at bounding box center [41, 63] width 51 height 34
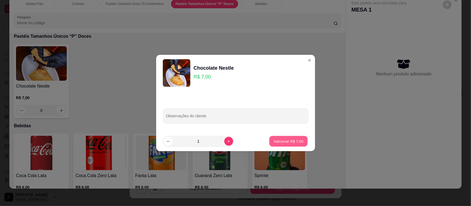
click at [275, 140] on p "Adicionar R$ 7,00" at bounding box center [289, 141] width 30 height 5
type input "1"
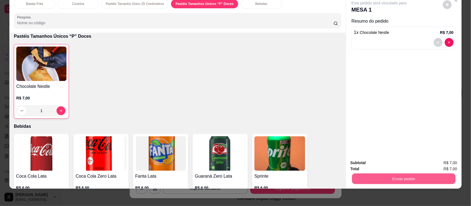
click at [414, 177] on button "Enviar pedido" at bounding box center [403, 178] width 103 height 11
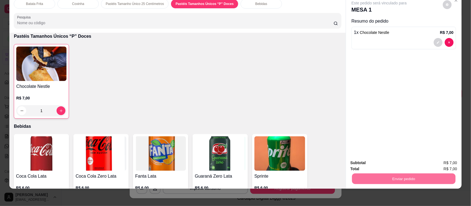
click at [446, 164] on button "Enviar pedido" at bounding box center [442, 165] width 30 height 10
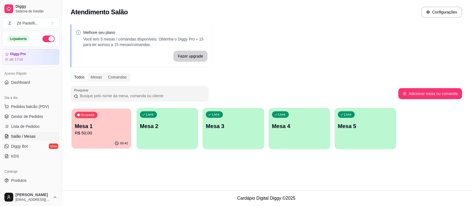
click at [106, 131] on p "R$ 50,00" at bounding box center [101, 133] width 53 height 6
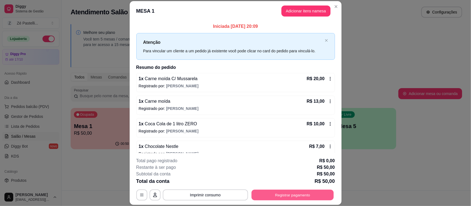
click at [288, 192] on button "Registrar pagamento" at bounding box center [292, 195] width 82 height 11
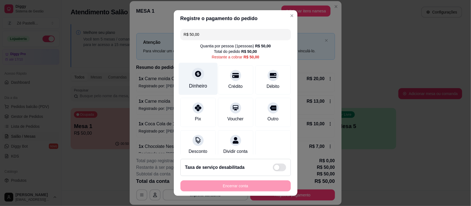
click at [194, 79] on div at bounding box center [198, 74] width 12 height 12
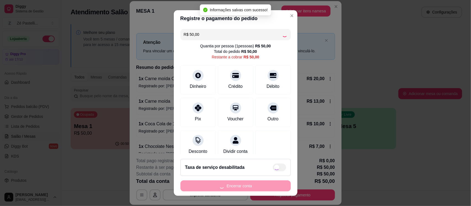
type input "R$ 0,00"
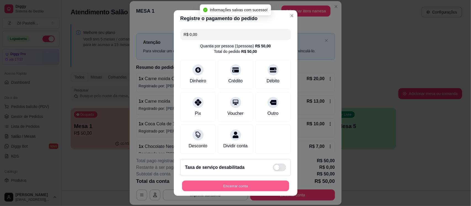
click at [232, 184] on button "Encerrar conta" at bounding box center [235, 186] width 107 height 11
